Goal: Browse casually

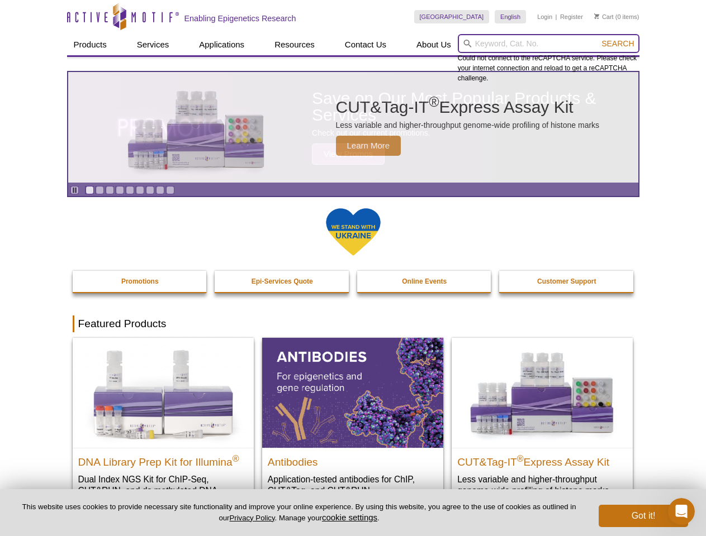
click at [548, 44] on input "search" at bounding box center [549, 43] width 182 height 19
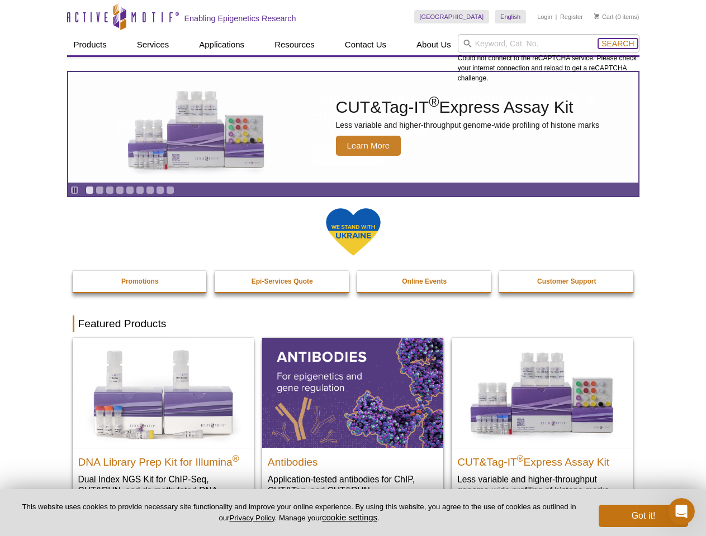
click at [617, 44] on span "Search" at bounding box center [617, 43] width 32 height 9
click at [74, 190] on icon "Pause" at bounding box center [74, 190] width 7 height 7
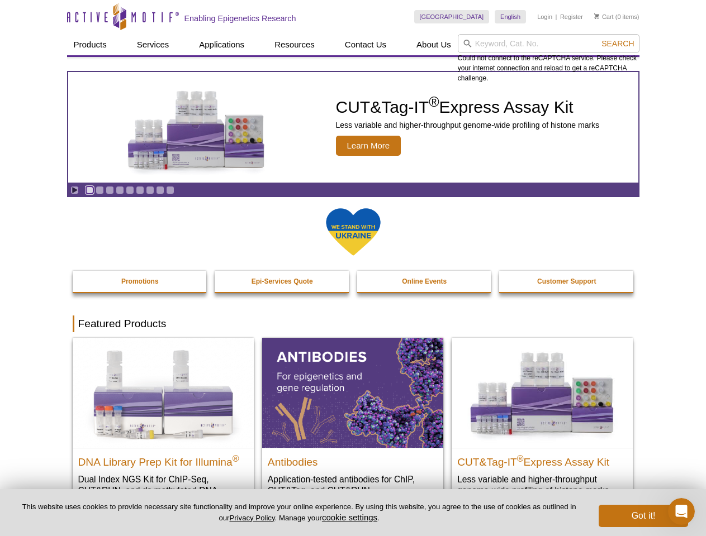
click at [89, 190] on link "Go to slide 1" at bounding box center [89, 190] width 8 height 8
click at [99, 190] on link "Go to slide 2" at bounding box center [100, 190] width 8 height 8
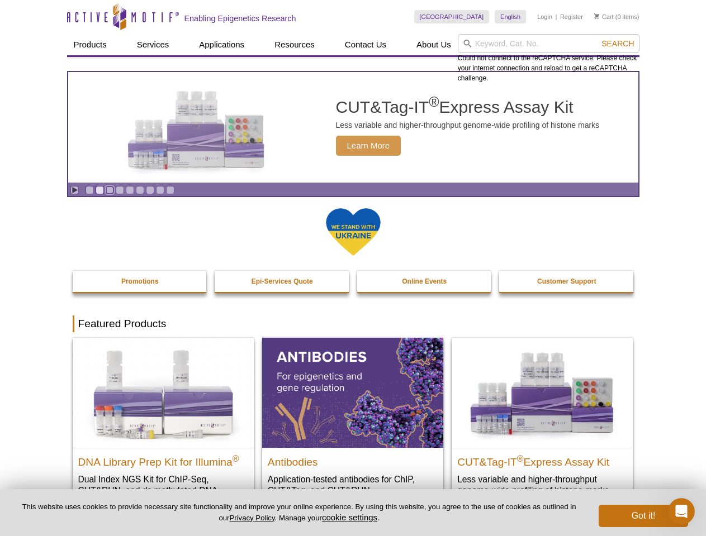
click at [110, 190] on link "Go to slide 3" at bounding box center [110, 190] width 8 height 8
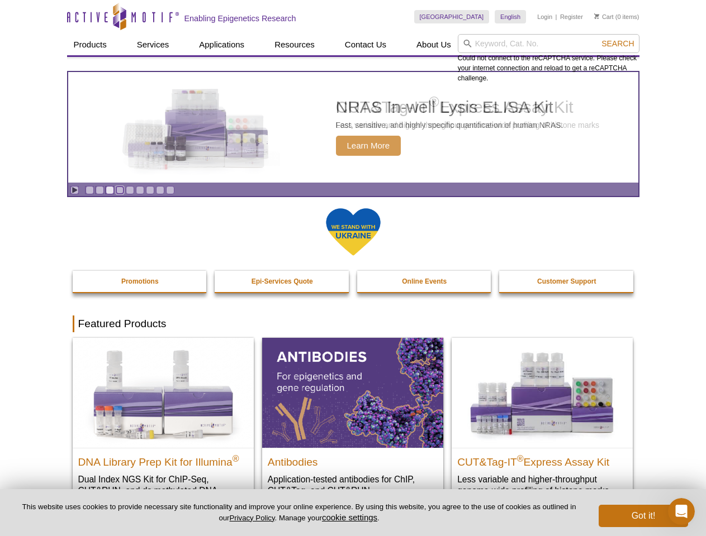
click at [120, 190] on link "Go to slide 4" at bounding box center [120, 190] width 8 height 8
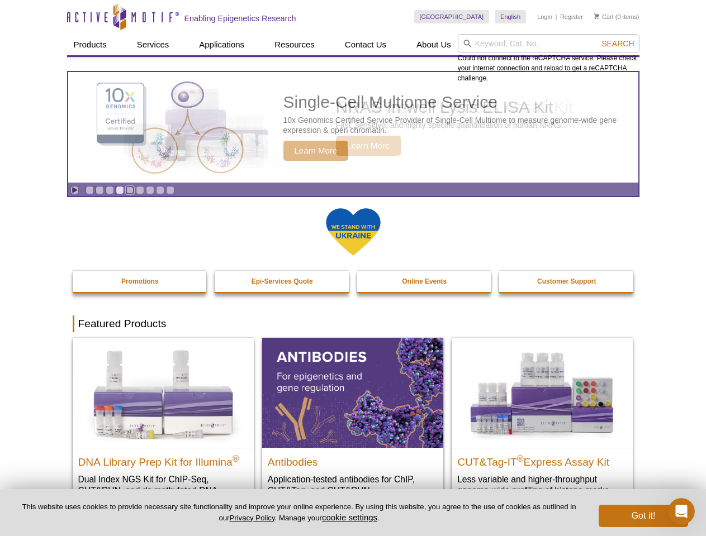
click at [130, 190] on link "Go to slide 5" at bounding box center [130, 190] width 8 height 8
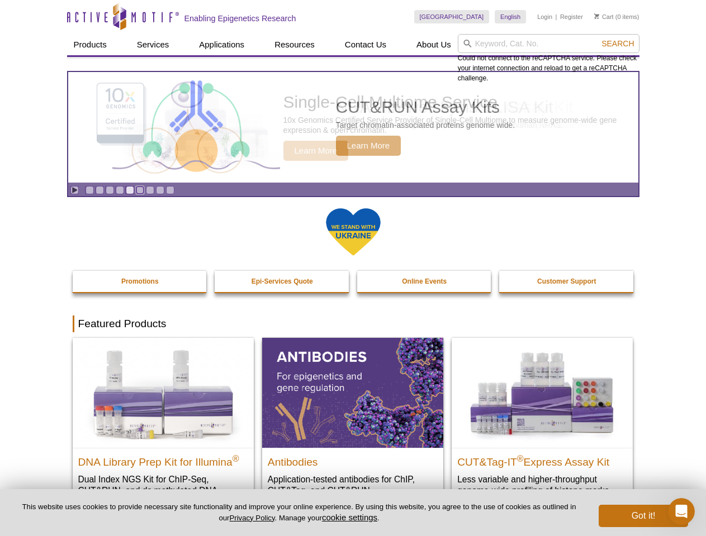
click at [140, 190] on link "Go to slide 6" at bounding box center [140, 190] width 8 height 8
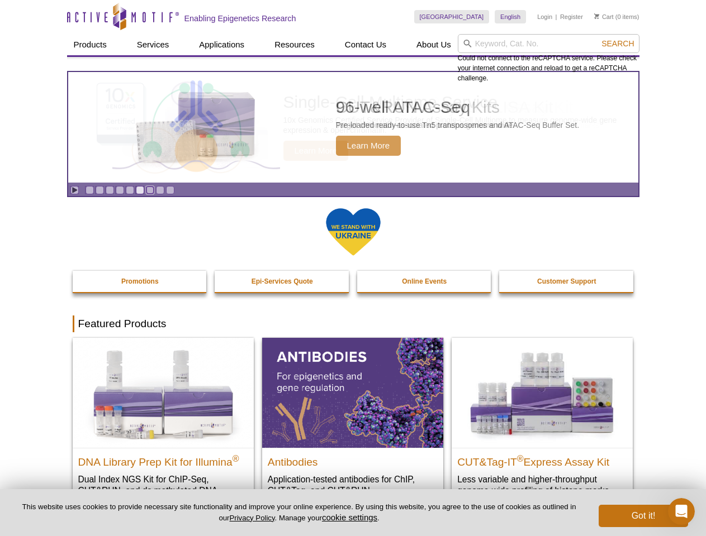
click at [150, 190] on link "Go to slide 7" at bounding box center [150, 190] width 8 height 8
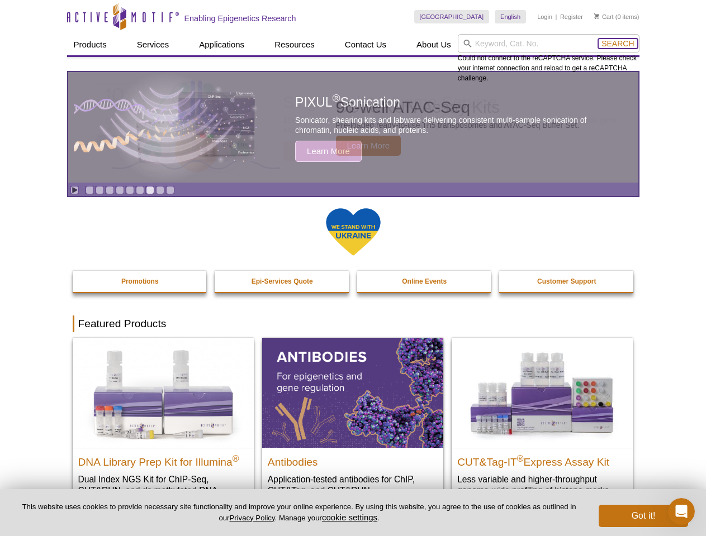
click at [617, 44] on span "Search" at bounding box center [617, 43] width 32 height 9
